Goal: Transaction & Acquisition: Purchase product/service

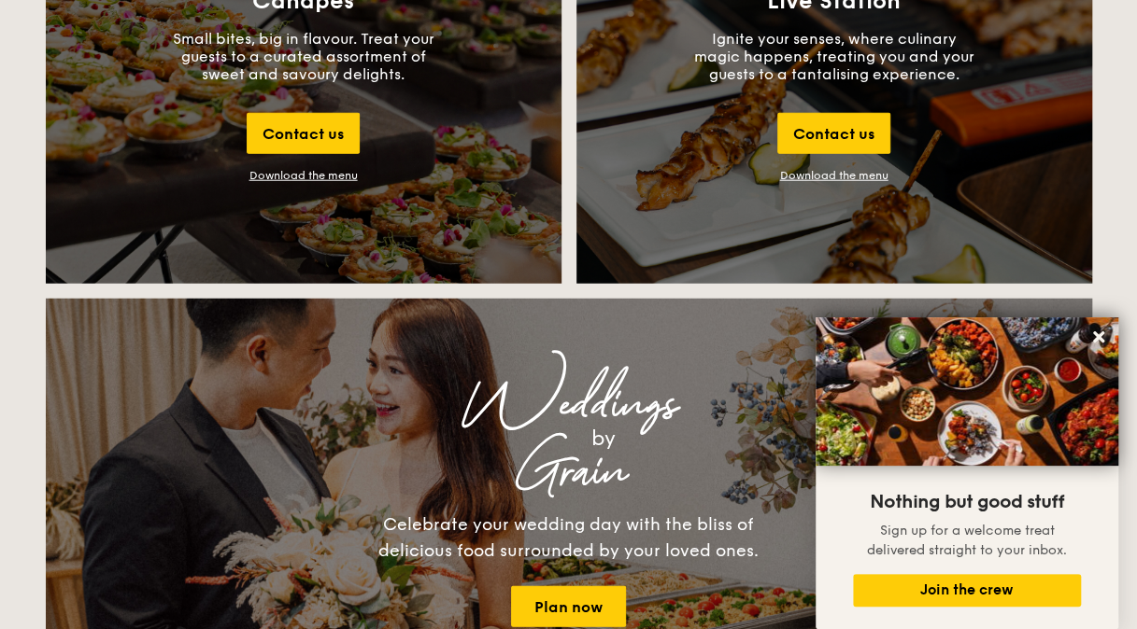
scroll to position [2055, 0]
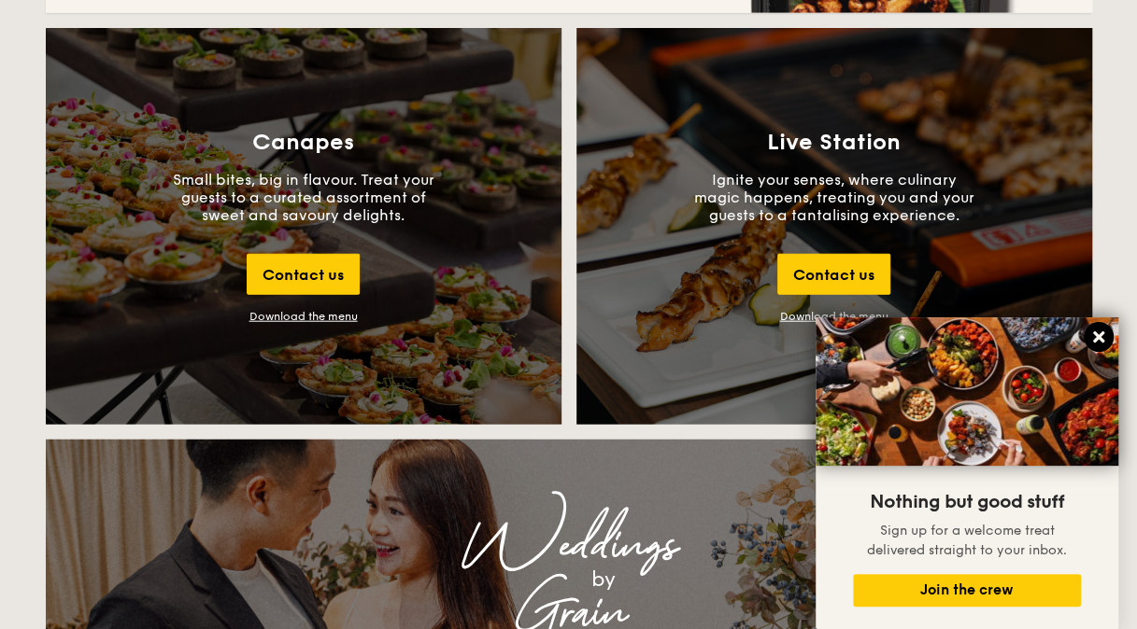
click at [1104, 337] on icon at bounding box center [1098, 337] width 17 height 17
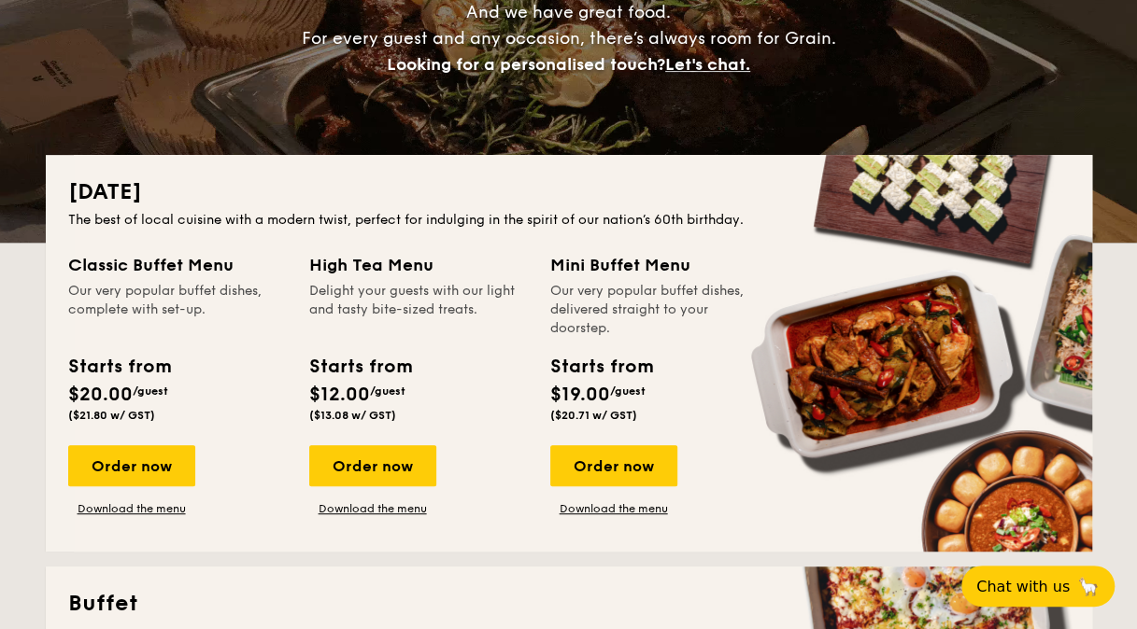
scroll to position [0, 0]
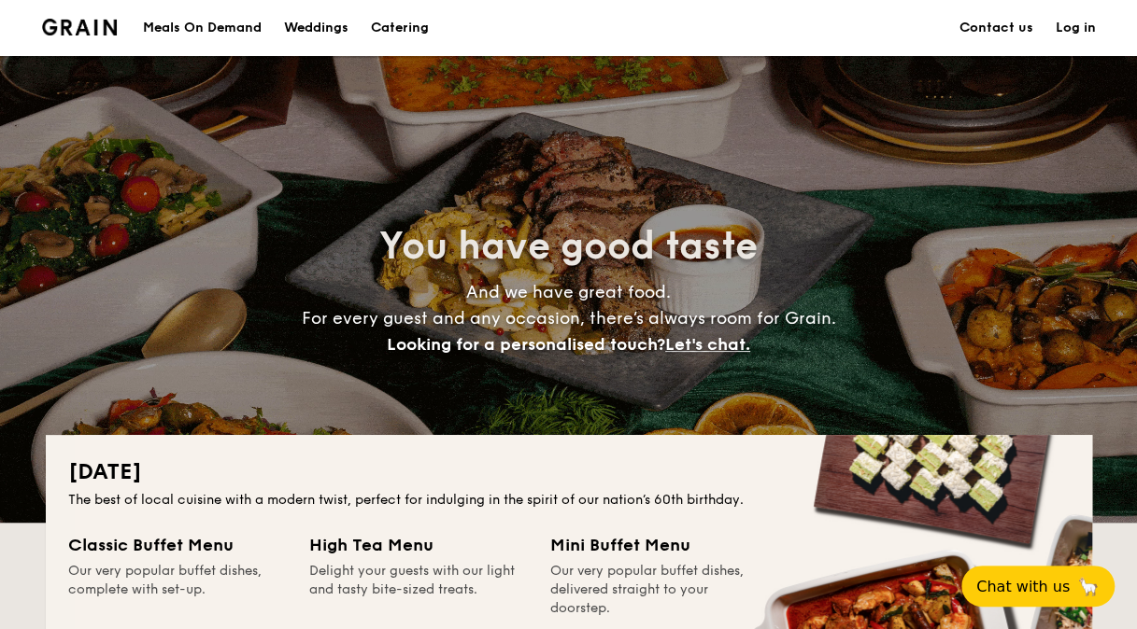
click at [239, 27] on div "Meals On Demand" at bounding box center [202, 28] width 119 height 56
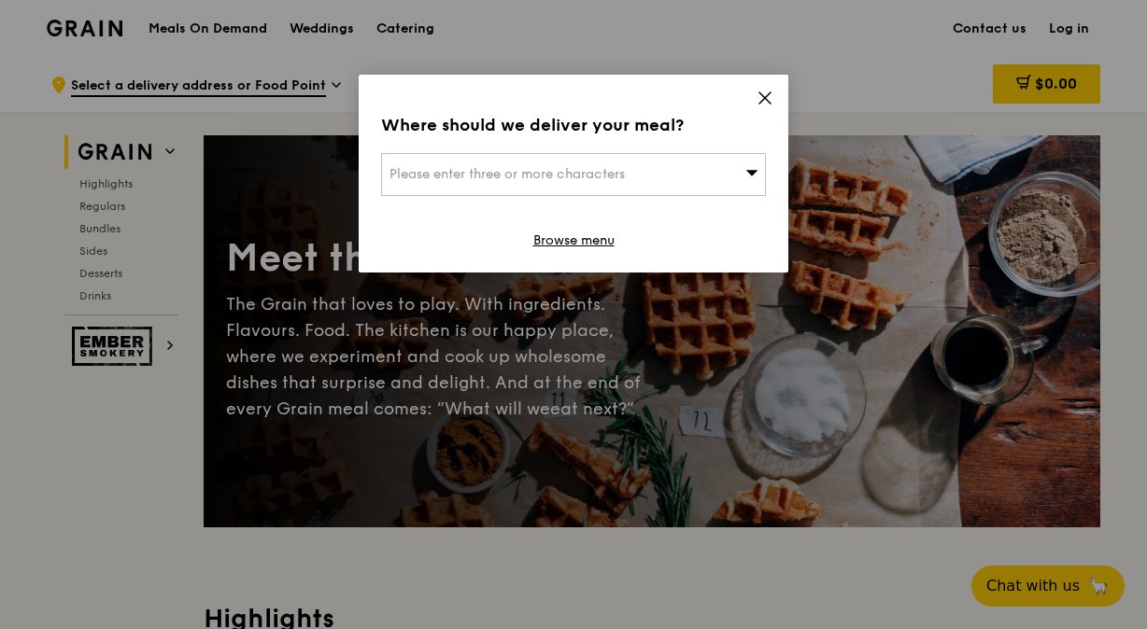
click at [637, 167] on div "Please enter three or more characters" at bounding box center [573, 174] width 385 height 43
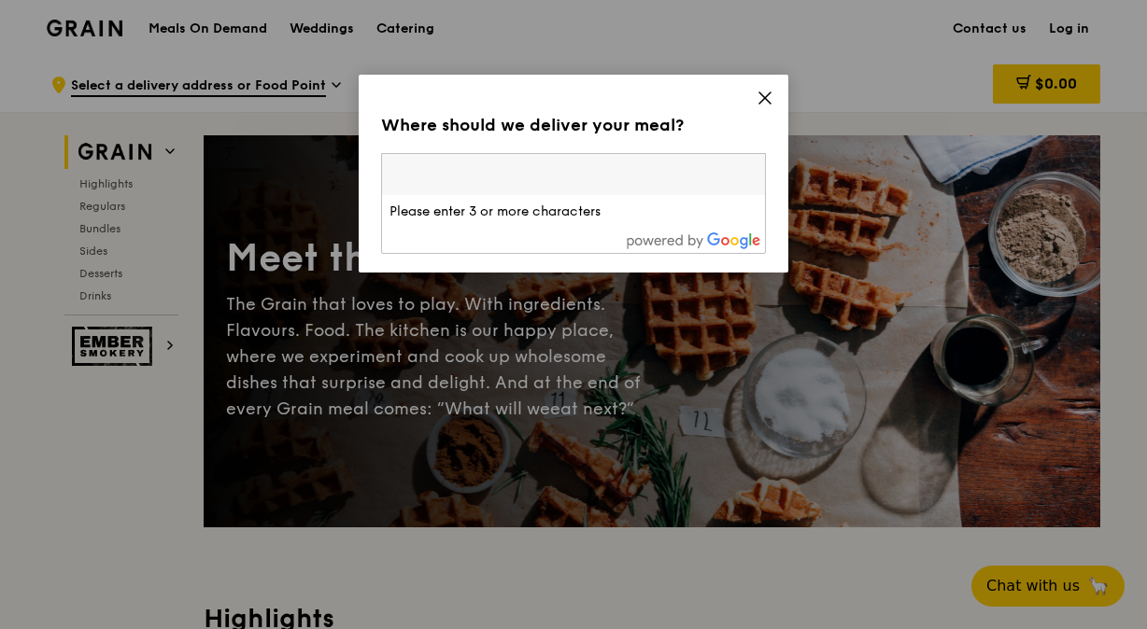
click at [764, 104] on icon at bounding box center [764, 98] width 17 height 17
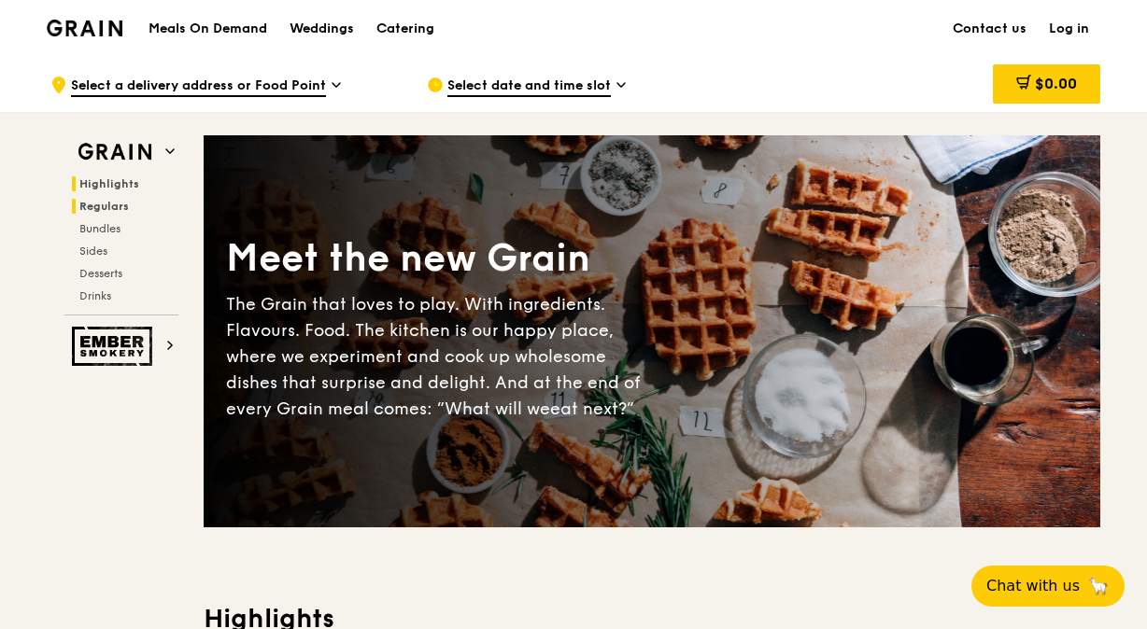
click at [115, 208] on span "Regulars" at bounding box center [103, 206] width 49 height 13
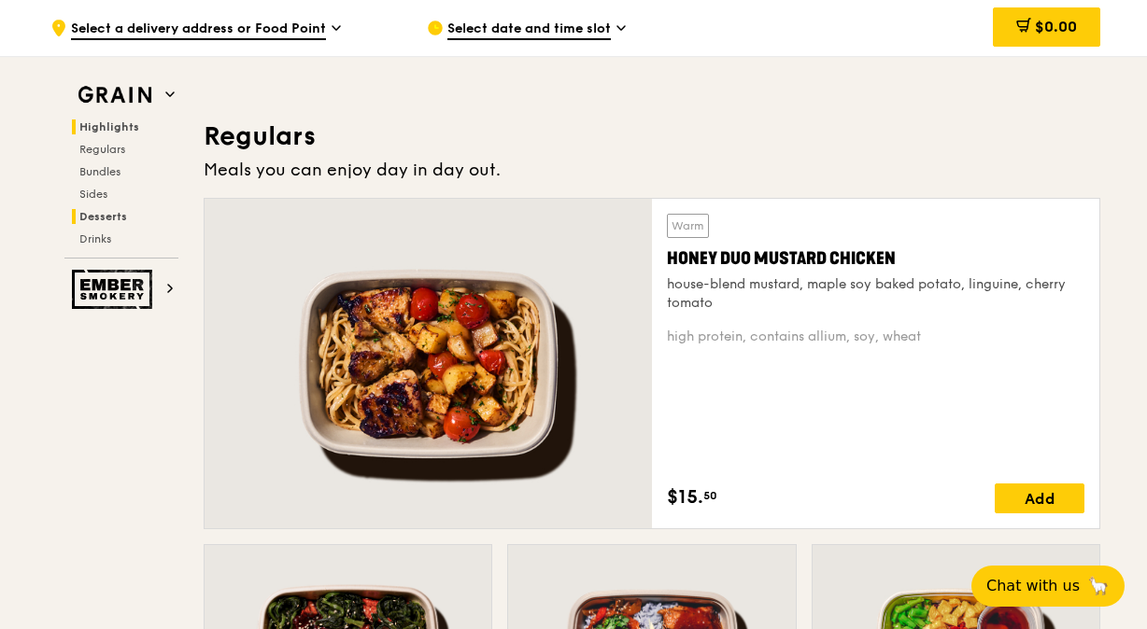
scroll to position [1208, 0]
